Goal: Task Accomplishment & Management: Manage account settings

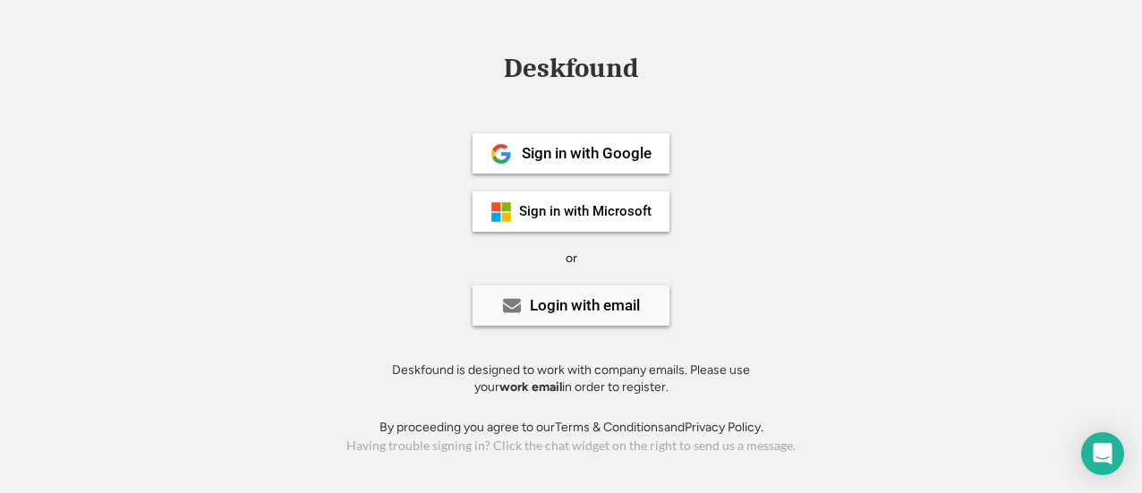
click at [619, 292] on div "Login with email" at bounding box center [570, 305] width 197 height 40
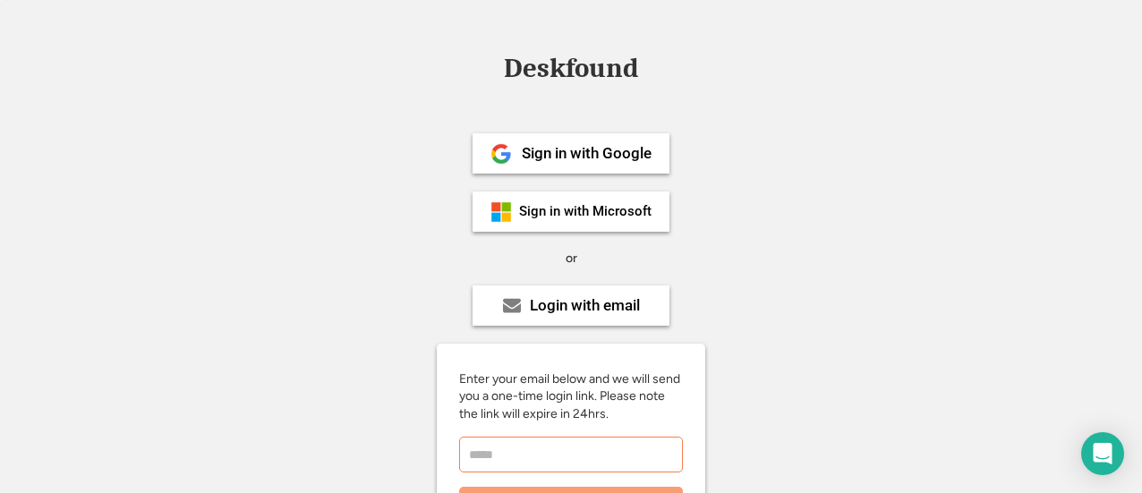
click at [607, 450] on input "email" at bounding box center [571, 455] width 224 height 36
click at [621, 457] on input "email" at bounding box center [571, 455] width 224 height 36
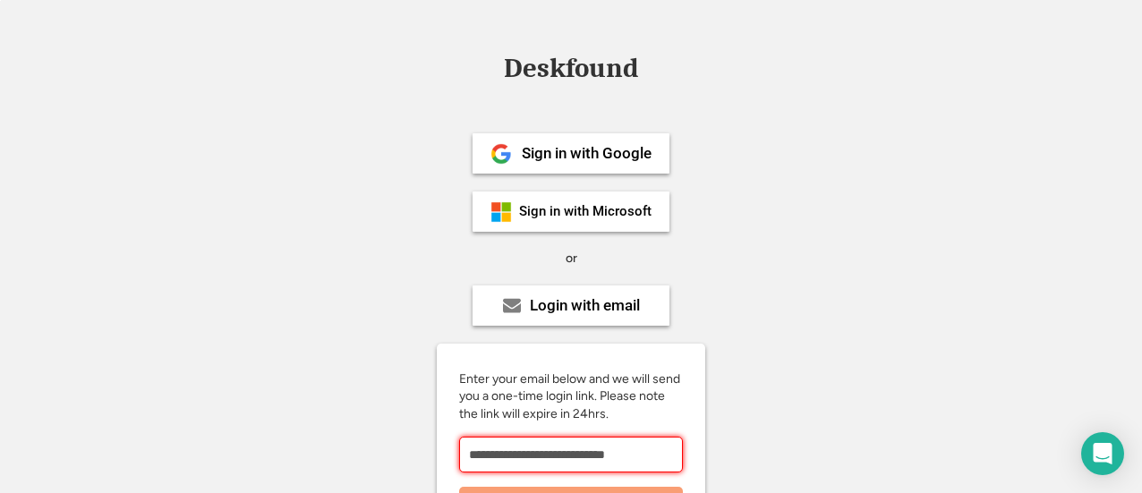
type input "**********"
